Goal: Information Seeking & Learning: Check status

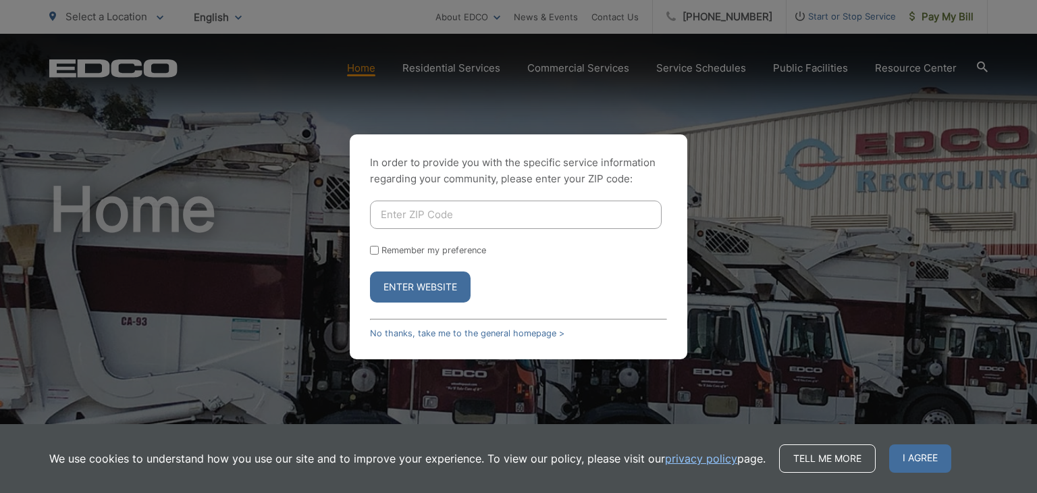
click at [465, 213] on input "Enter ZIP Code" at bounding box center [516, 215] width 292 height 28
type input "90803"
click at [369, 249] on div "In order to provide you with the specific service information regarding your co…" at bounding box center [519, 246] width 338 height 225
click at [382, 270] on form "90803 Remember my preference Enter Website" at bounding box center [518, 252] width 297 height 102
click at [375, 254] on input "Remember my preference" at bounding box center [374, 250] width 9 height 9
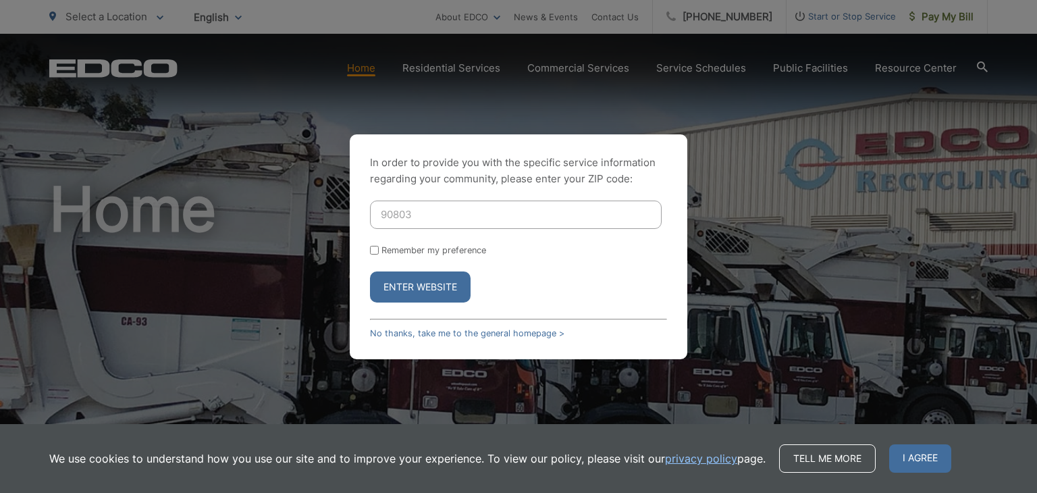
checkbox input "true"
click at [398, 290] on button "Enter Website" at bounding box center [420, 286] width 101 height 31
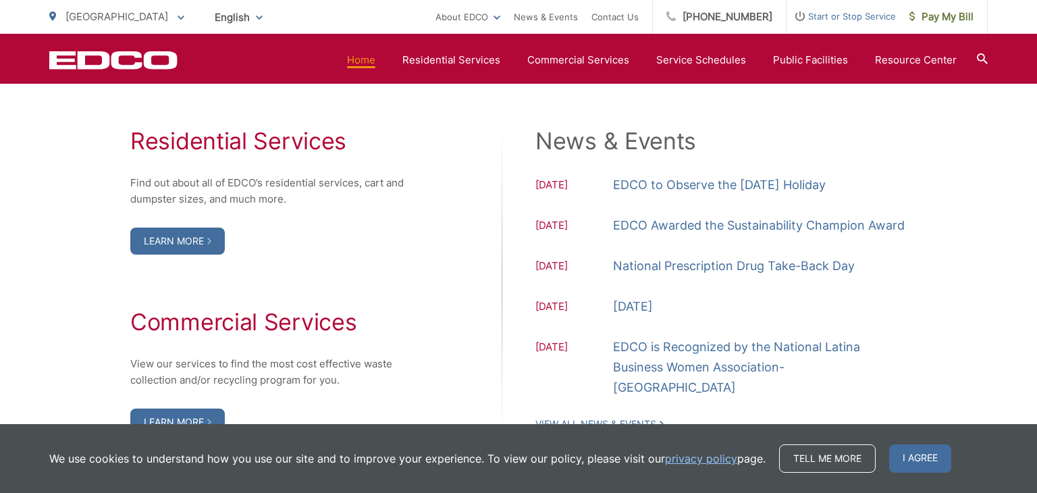
scroll to position [1384, 0]
click at [184, 235] on link "Learn More" at bounding box center [177, 242] width 95 height 27
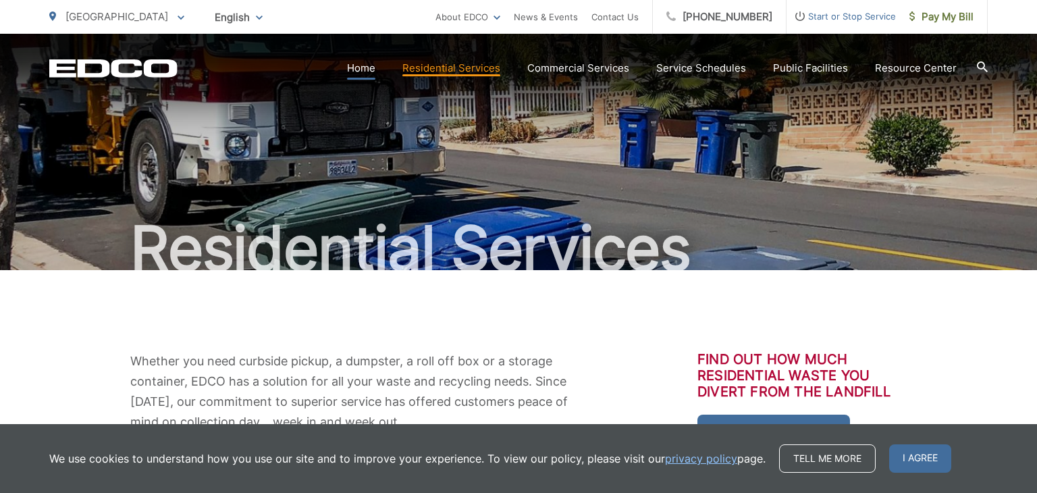
click at [362, 69] on link "Home" at bounding box center [361, 68] width 28 height 16
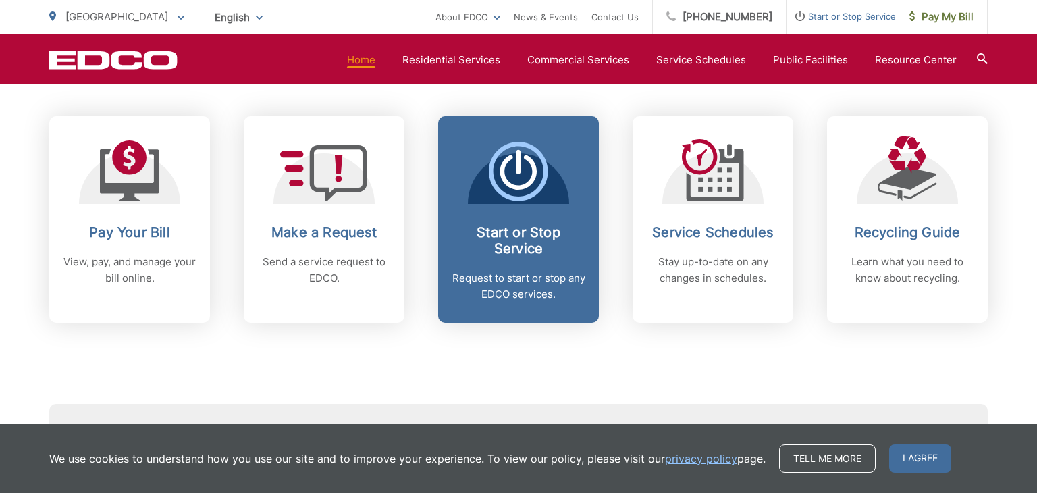
scroll to position [556, 0]
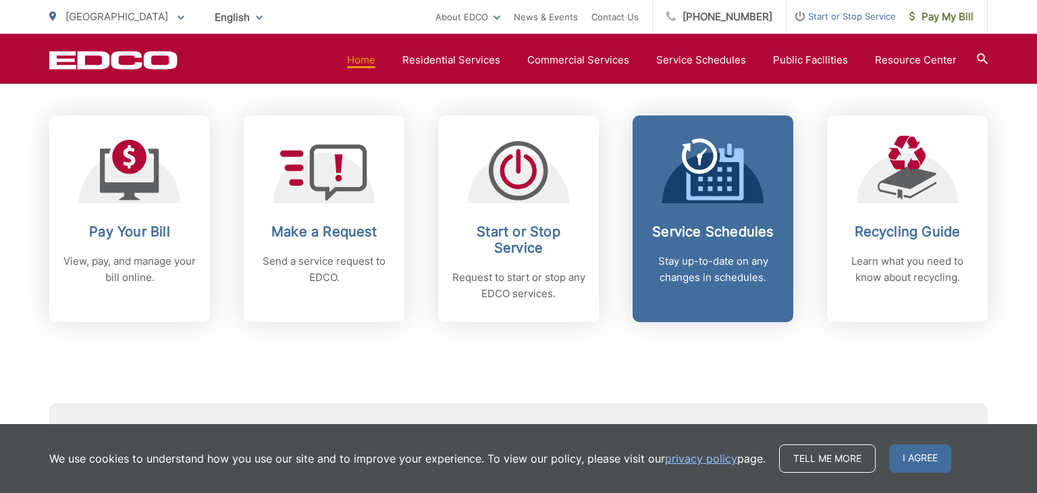
click at [712, 270] on p "Stay up-to-date on any changes in schedules." at bounding box center [713, 269] width 134 height 32
